Goal: Information Seeking & Learning: Learn about a topic

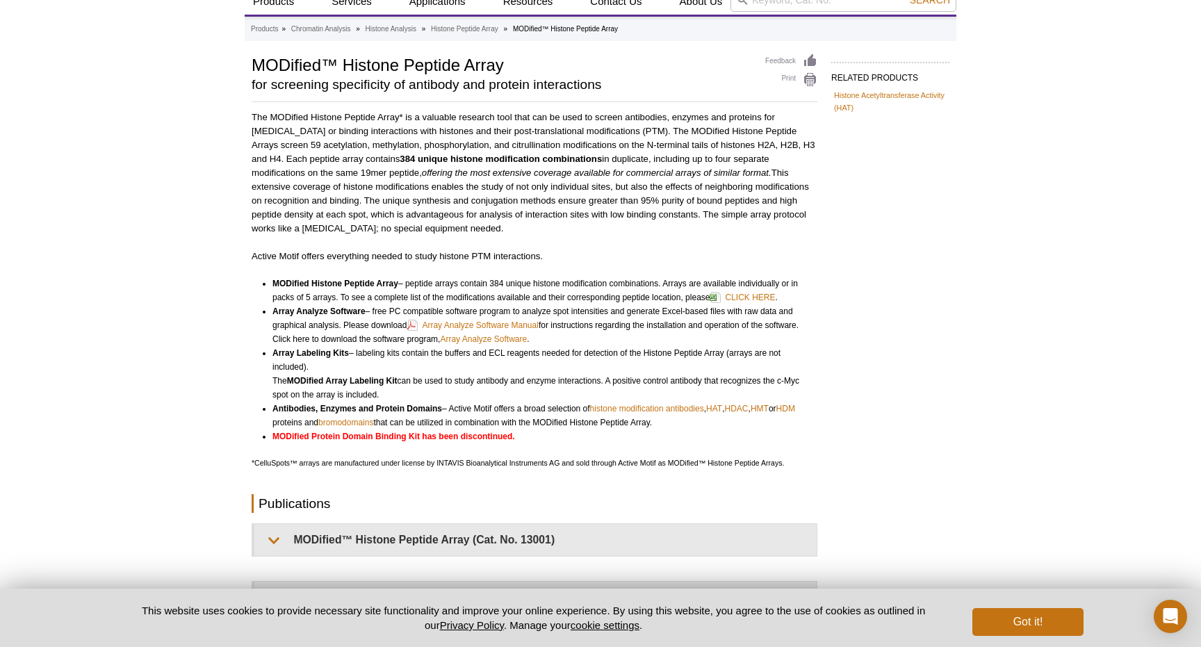
scroll to position [58, 0]
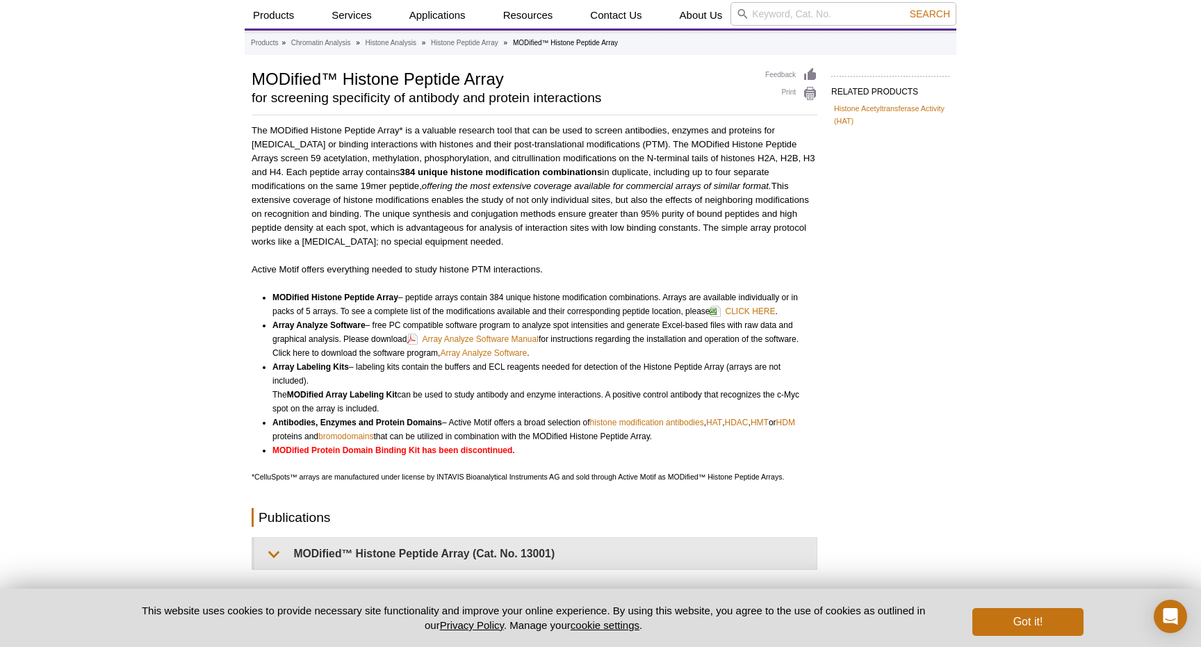
scroll to position [38, 0]
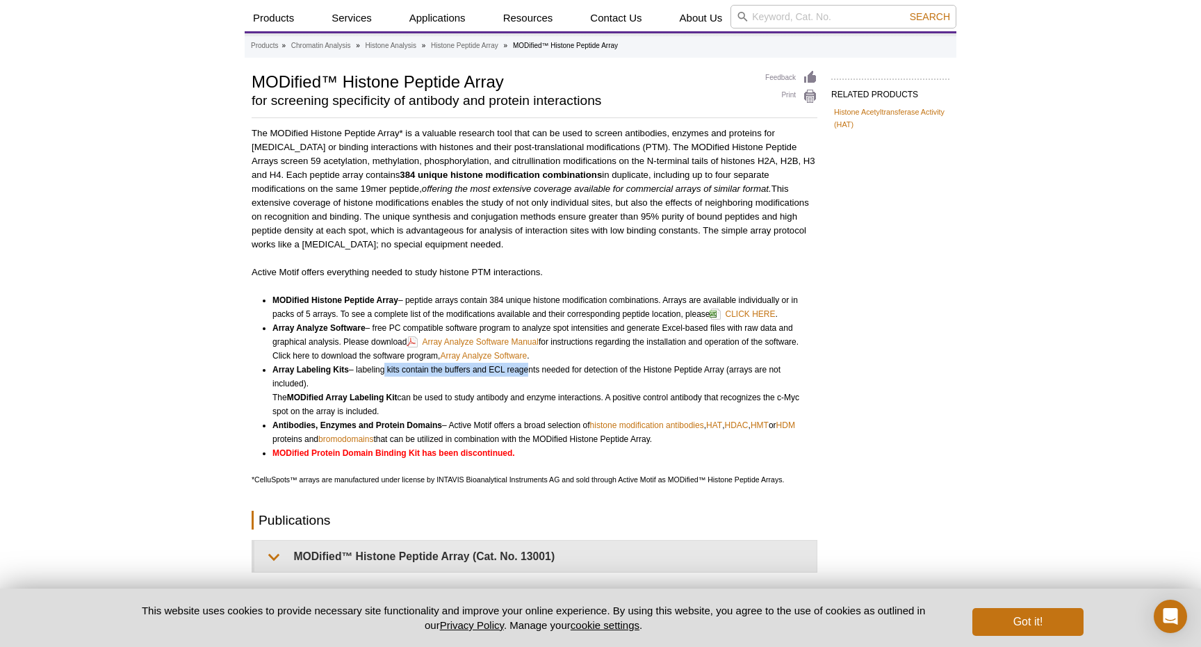
drag, startPoint x: 381, startPoint y: 368, endPoint x: 534, endPoint y: 375, distance: 153.1
click at [534, 375] on li "Array Labeling Kits – labeling kits contain the buffers and ECL reagents needed…" at bounding box center [538, 391] width 532 height 56
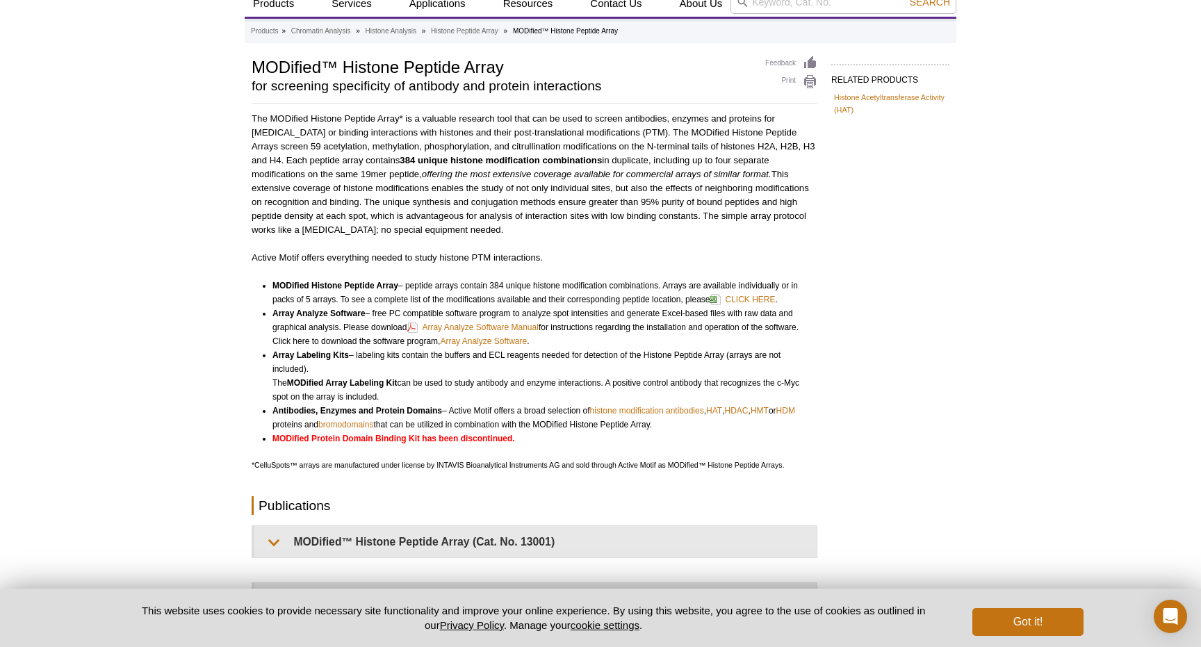
scroll to position [56, 0]
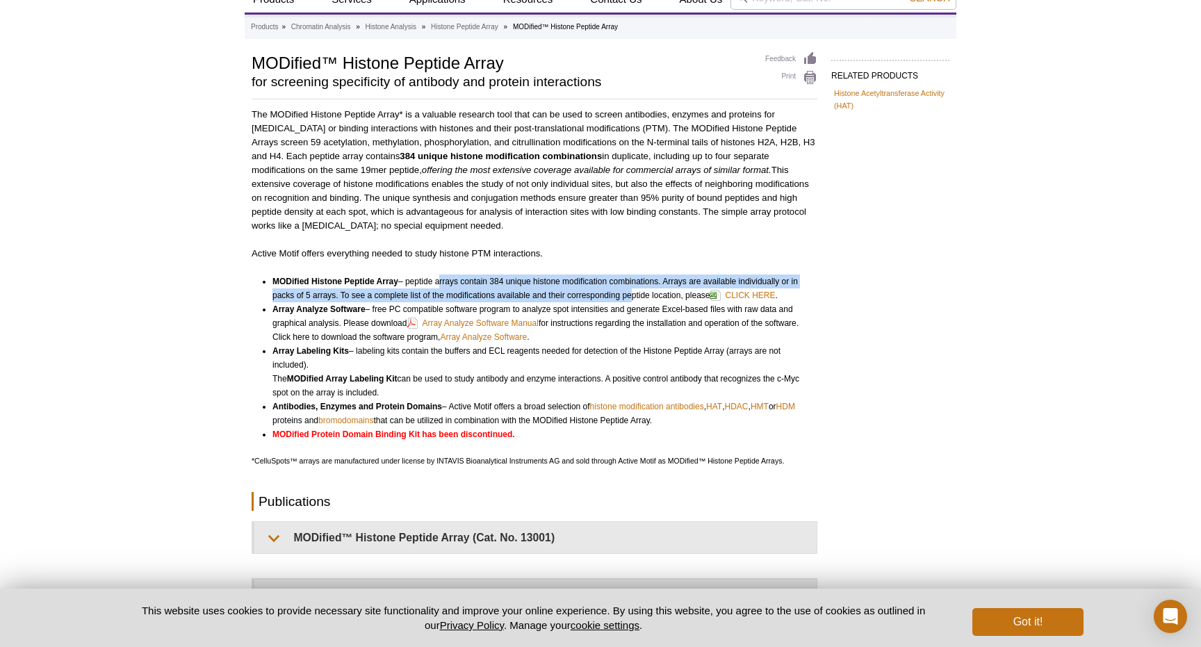
drag, startPoint x: 439, startPoint y: 278, endPoint x: 629, endPoint y: 301, distance: 191.1
click at [629, 301] on li "MODified Histone Peptide Array – peptide arrays contain 384 unique histone modi…" at bounding box center [538, 289] width 532 height 28
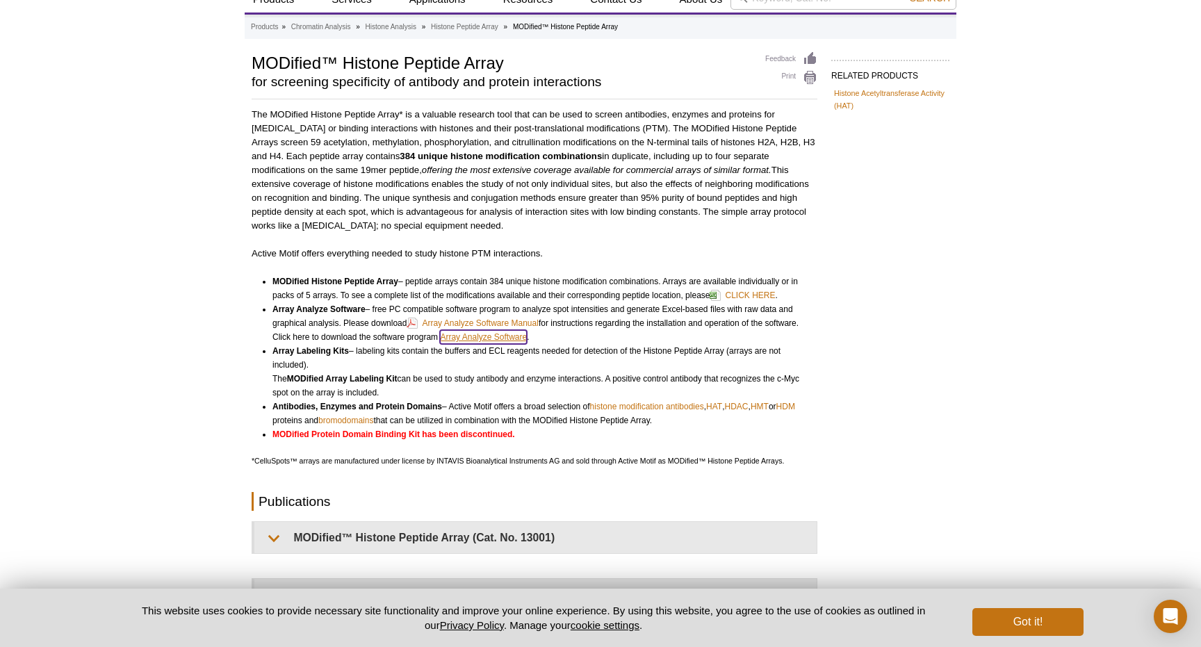
click at [468, 336] on link "Array Analyze Software" at bounding box center [483, 337] width 87 height 14
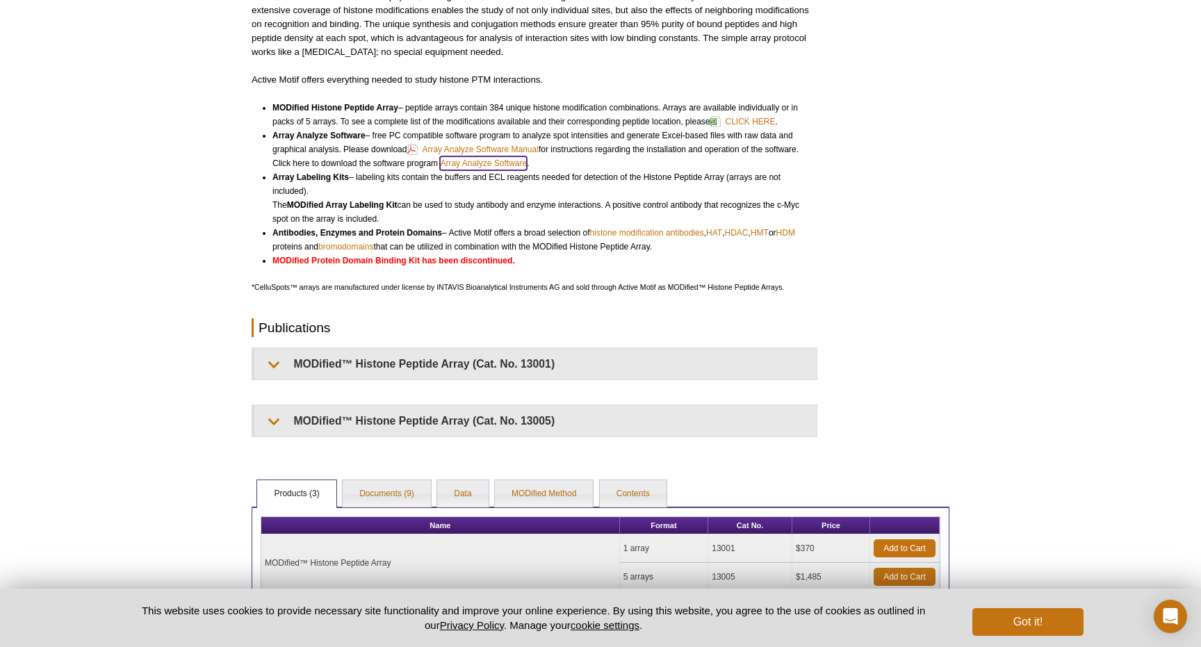
scroll to position [0, 0]
